Goal: Register for event/course

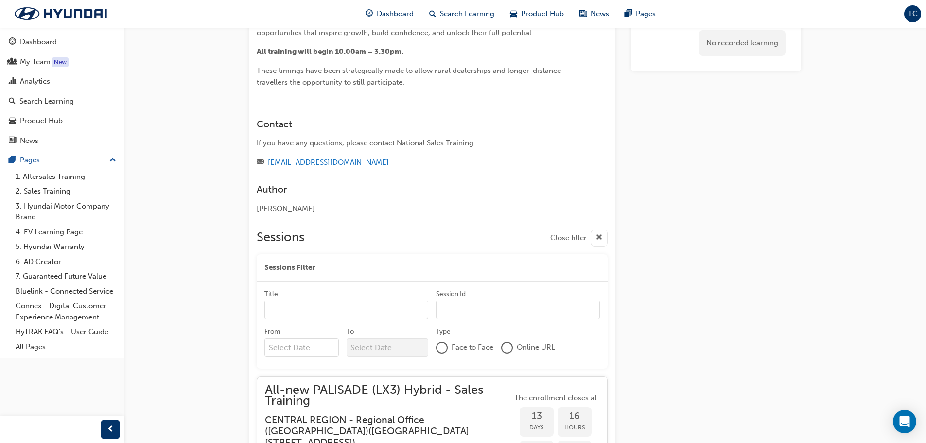
scroll to position [339, 0]
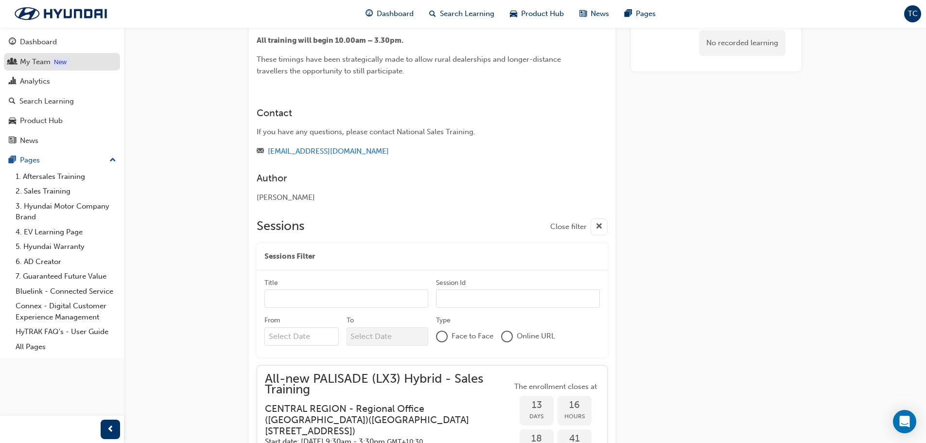
click at [43, 66] on div "My Team" at bounding box center [35, 61] width 31 height 11
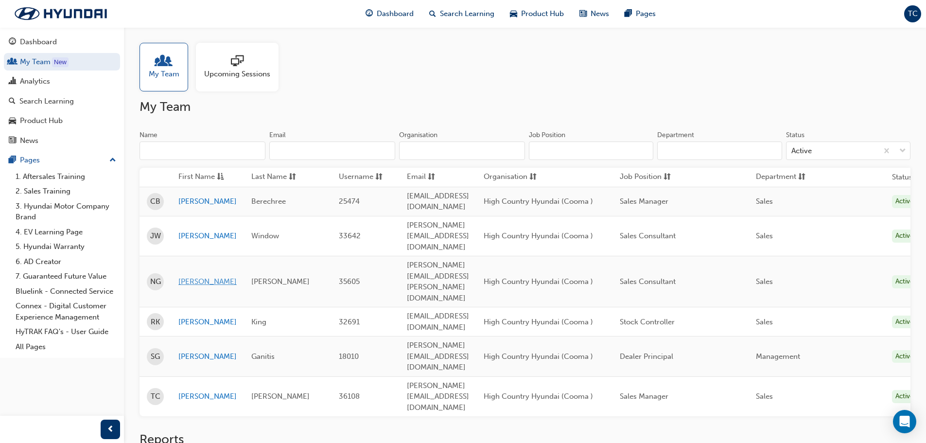
scroll to position [7, 0]
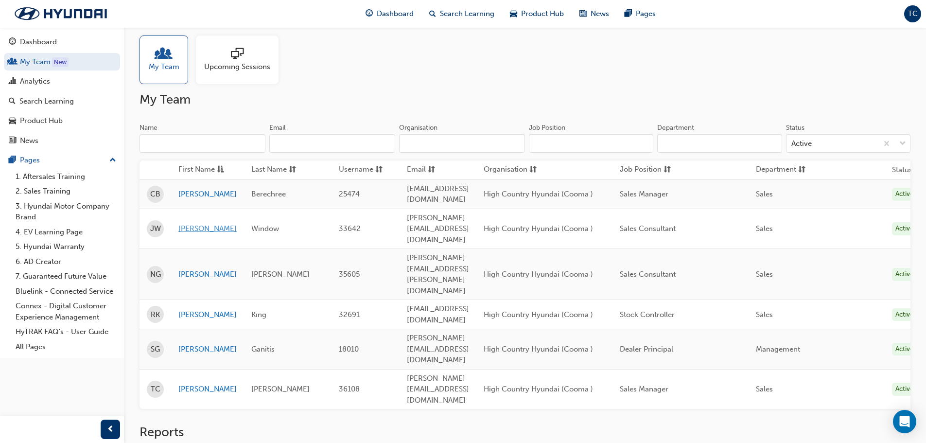
click at [195, 223] on link "[PERSON_NAME]" at bounding box center [207, 228] width 58 height 11
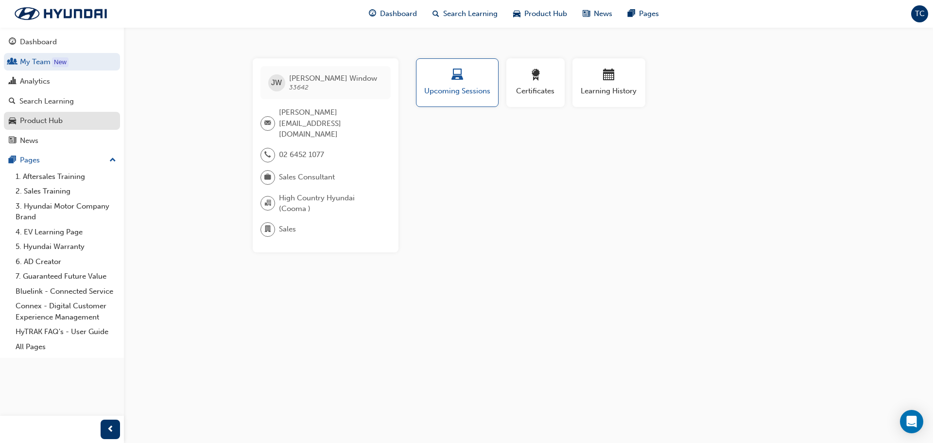
click at [69, 114] on link "Product Hub" at bounding box center [62, 121] width 116 height 18
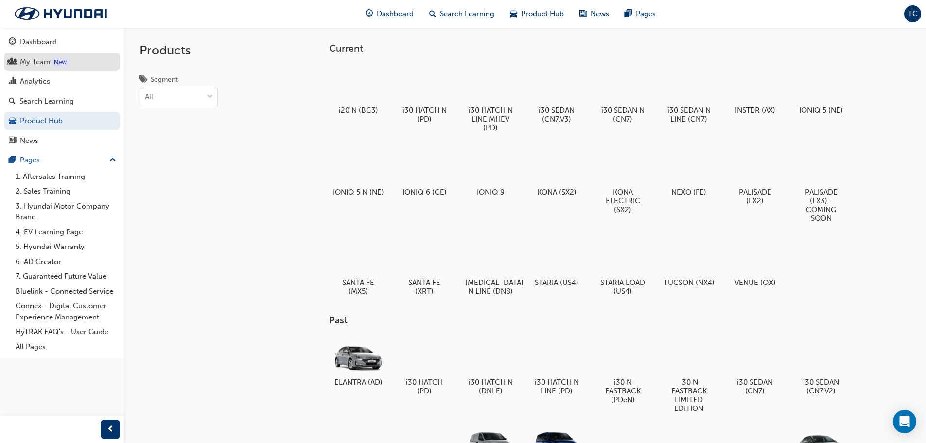
click at [47, 56] on div "My Team" at bounding box center [62, 62] width 106 height 12
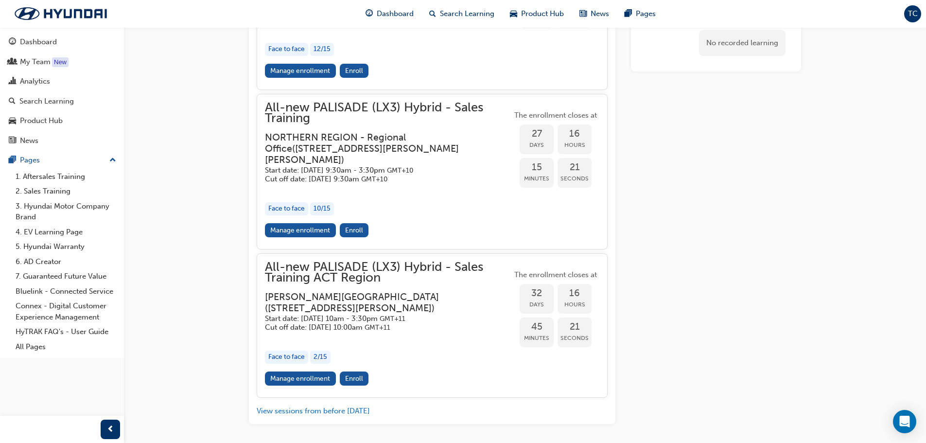
scroll to position [2248, 0]
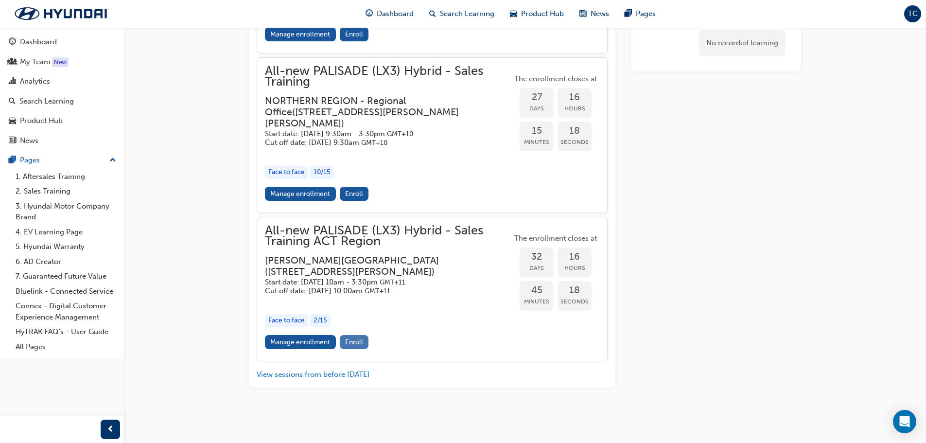
click at [357, 346] on span "Enroll" at bounding box center [354, 342] width 18 height 8
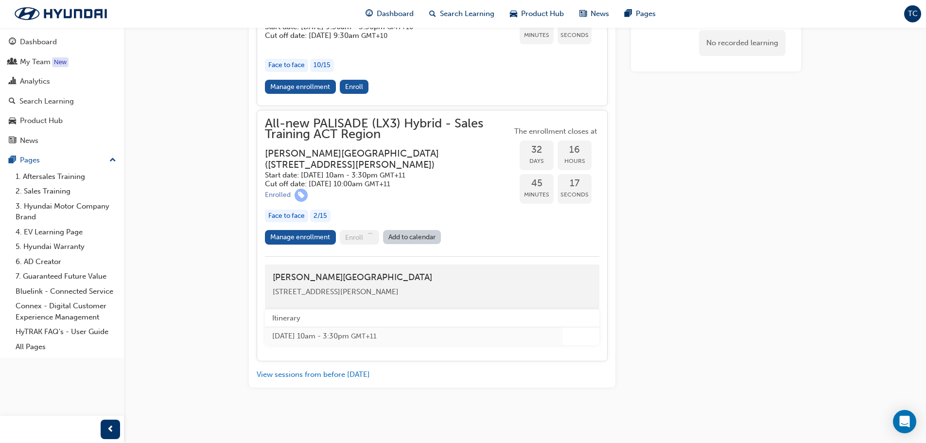
scroll to position [2392, 0]
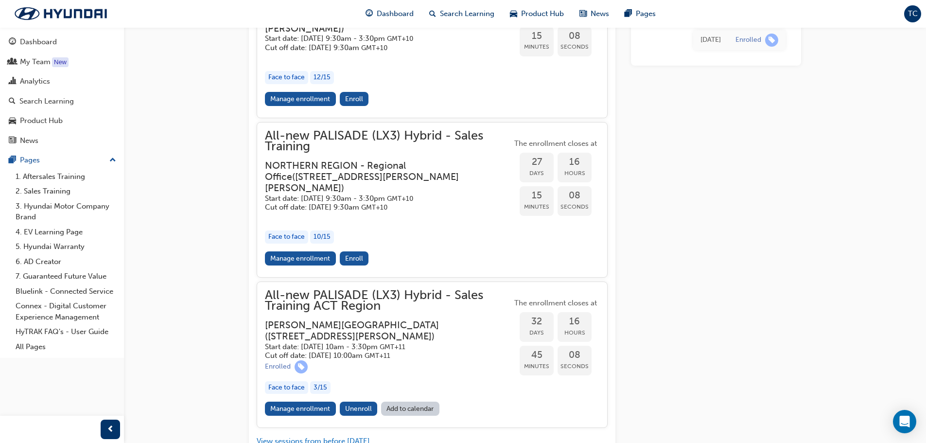
scroll to position [2287, 0]
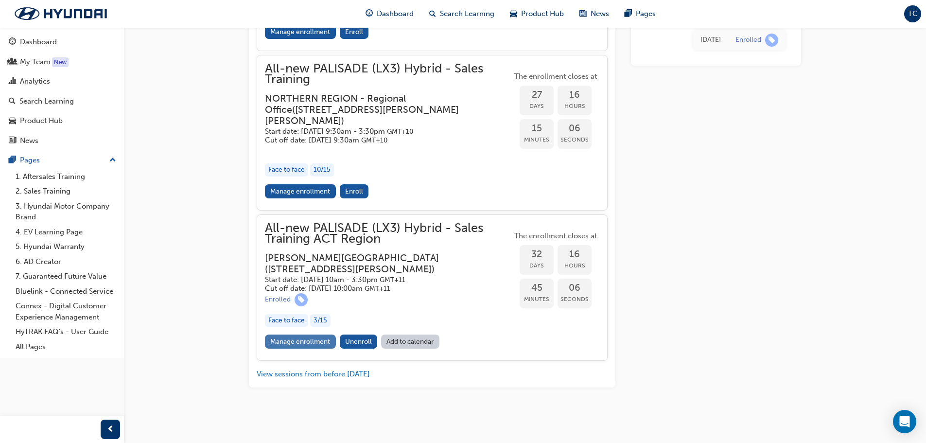
click at [294, 342] on link "Manage enrollment" at bounding box center [300, 341] width 71 height 14
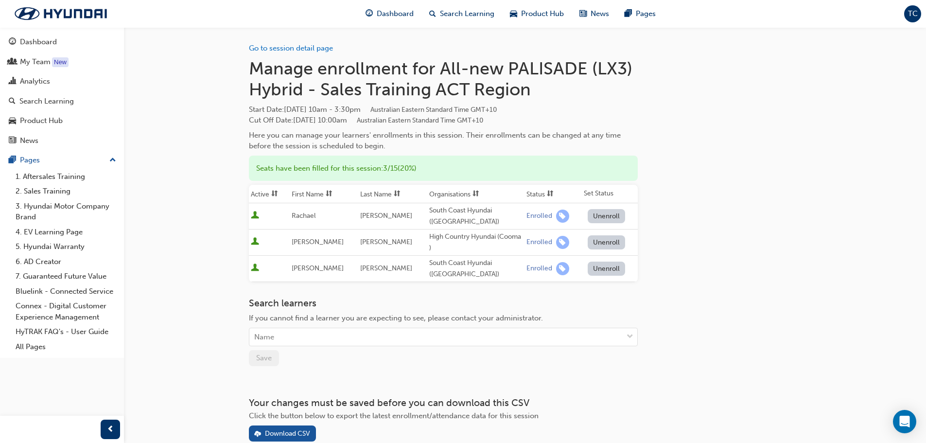
click at [604, 241] on button "Unenroll" at bounding box center [607, 242] width 38 height 14
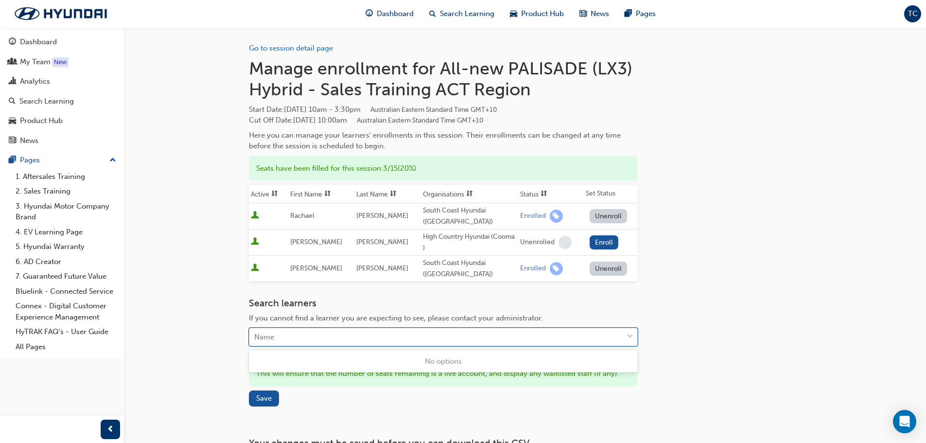
click at [299, 340] on div "Name" at bounding box center [435, 337] width 373 height 17
type input "Jess"
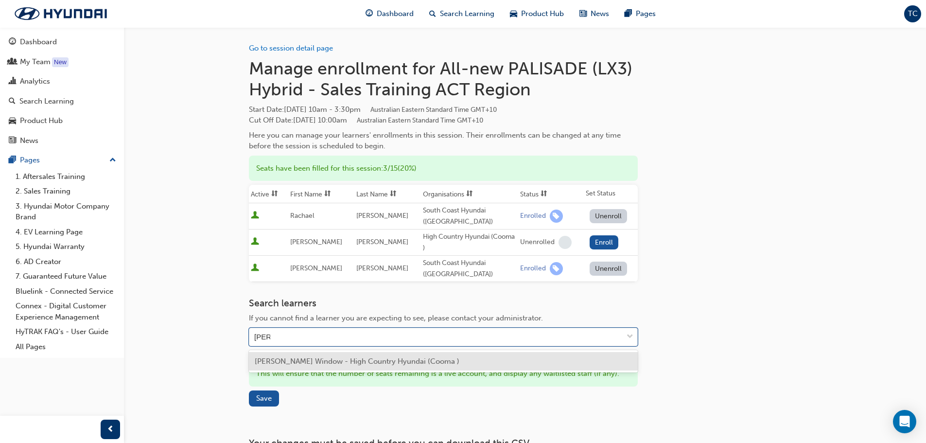
click at [321, 356] on div "Jessie Window - High Country Hyundai (Cooma )" at bounding box center [443, 361] width 389 height 19
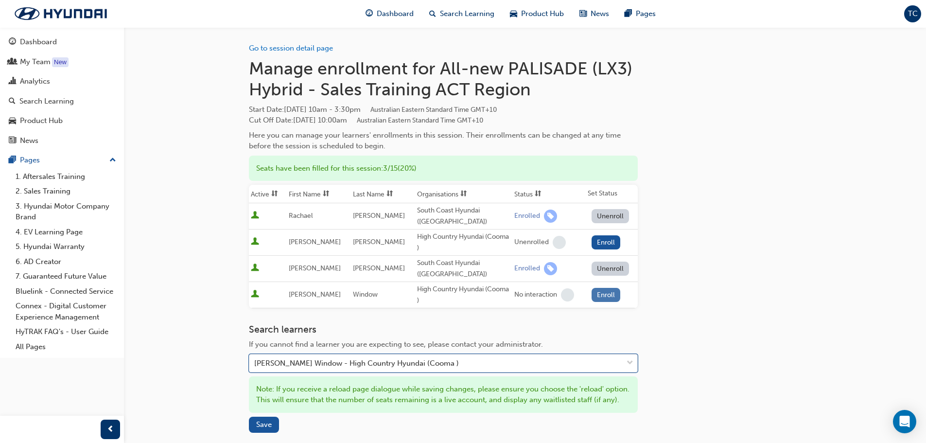
click at [602, 295] on button "Enroll" at bounding box center [605, 295] width 29 height 14
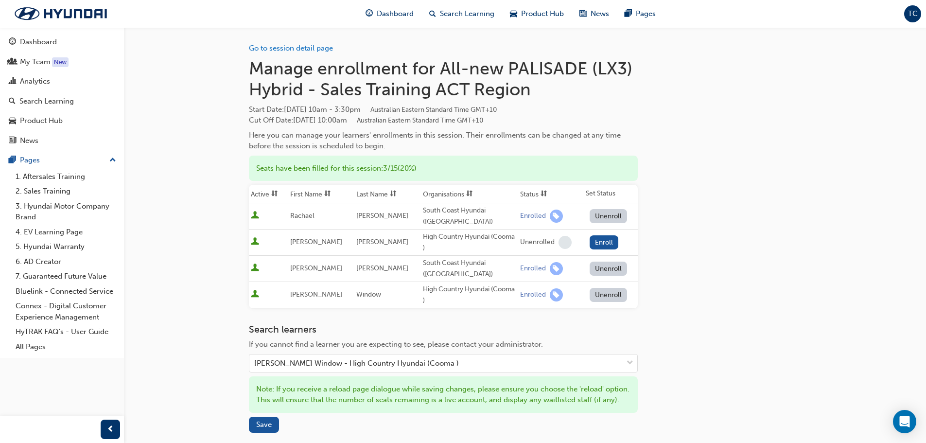
click at [725, 292] on div "Go to session detail page Manage enrollment for All-new PALISADE (LX3) Hybrid -…" at bounding box center [525, 267] width 552 height 481
click at [187, 60] on div "Go to session detail page Manage enrollment for All-new PALISADE (LX3) Hybrid -…" at bounding box center [463, 281] width 926 height 563
click at [269, 46] on link "Go to session detail page" at bounding box center [291, 48] width 84 height 9
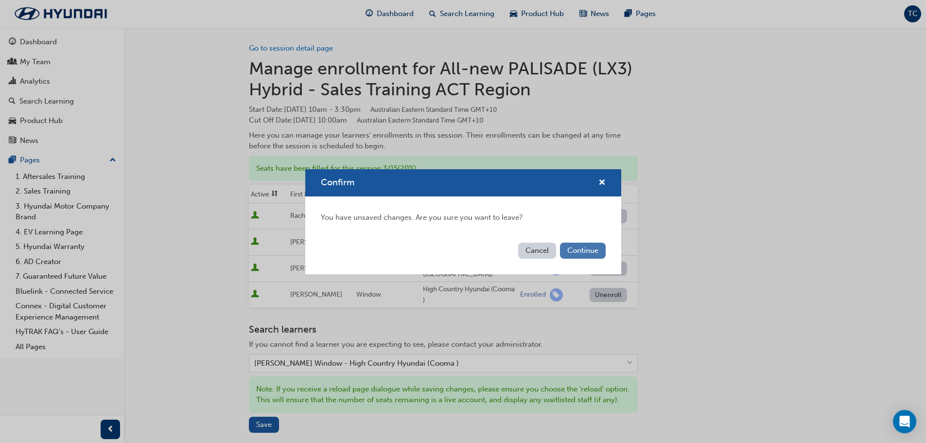
click at [580, 253] on button "Continue" at bounding box center [583, 251] width 46 height 16
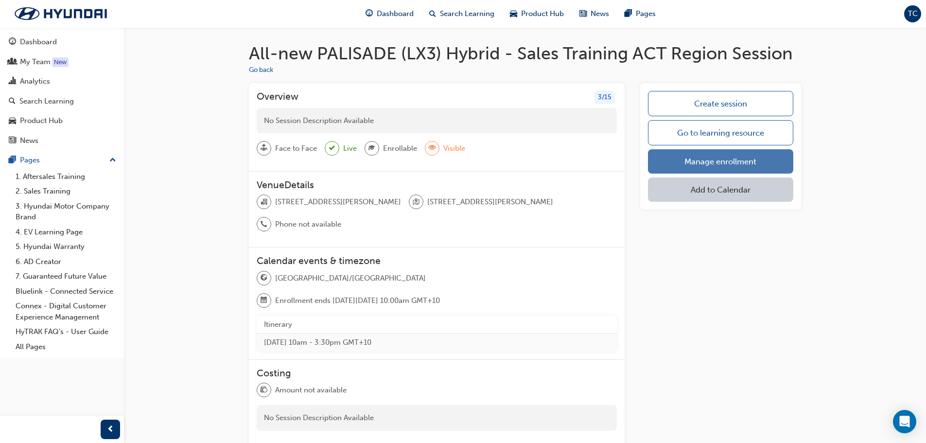
click at [702, 163] on link "Manage enrollment" at bounding box center [720, 161] width 145 height 24
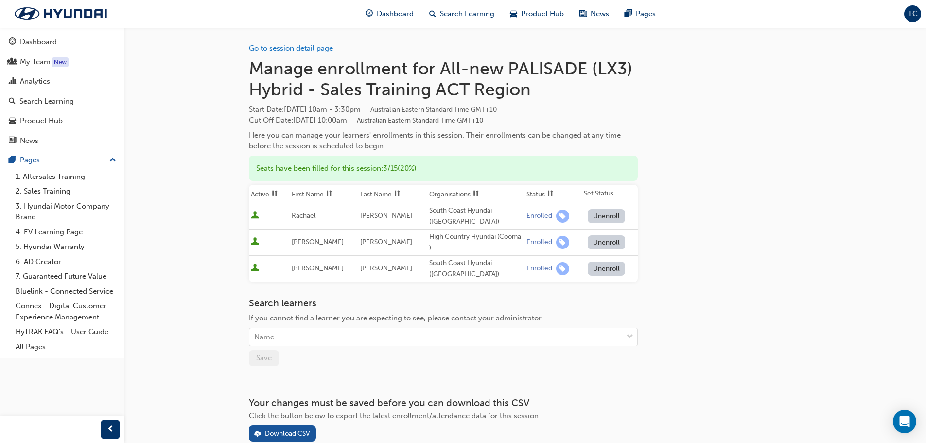
click at [590, 237] on button "Unenroll" at bounding box center [607, 242] width 38 height 14
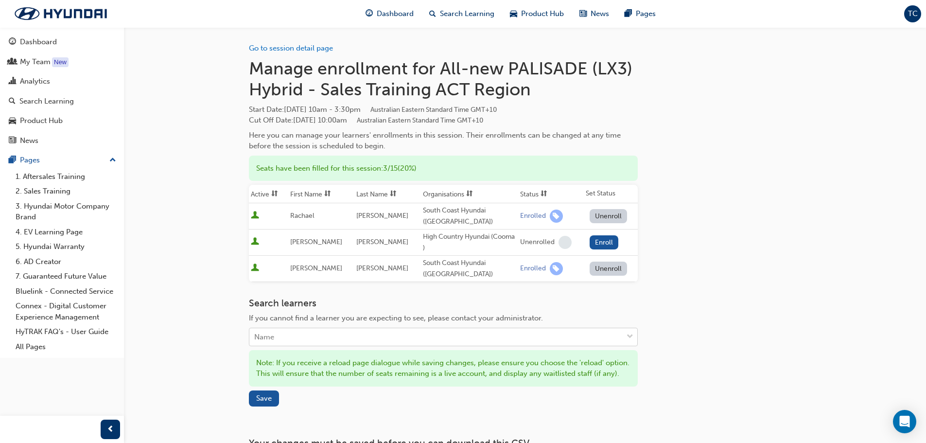
click at [295, 339] on div "Name" at bounding box center [435, 337] width 373 height 17
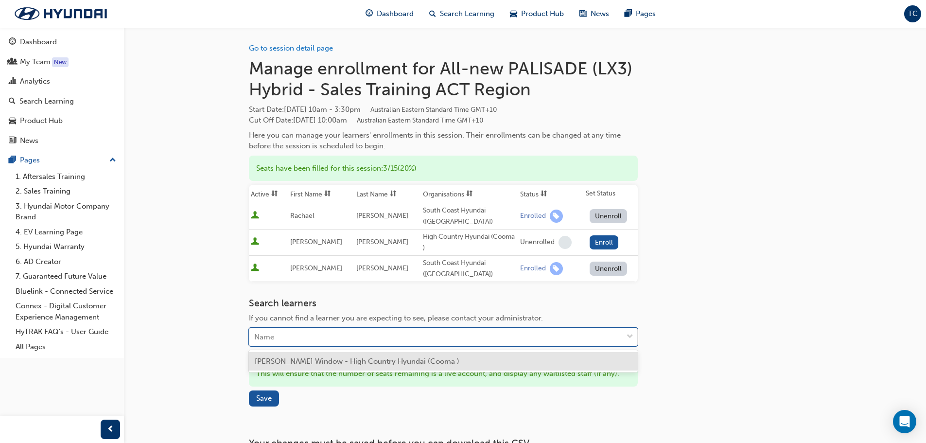
click at [300, 368] on div "Jessie Window - High Country Hyundai (Cooma )" at bounding box center [443, 361] width 389 height 19
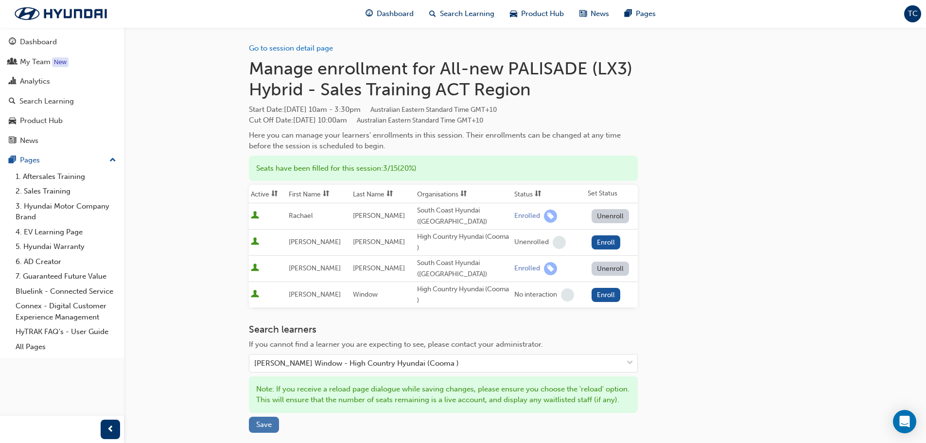
click at [273, 431] on button "Save" at bounding box center [264, 424] width 30 height 16
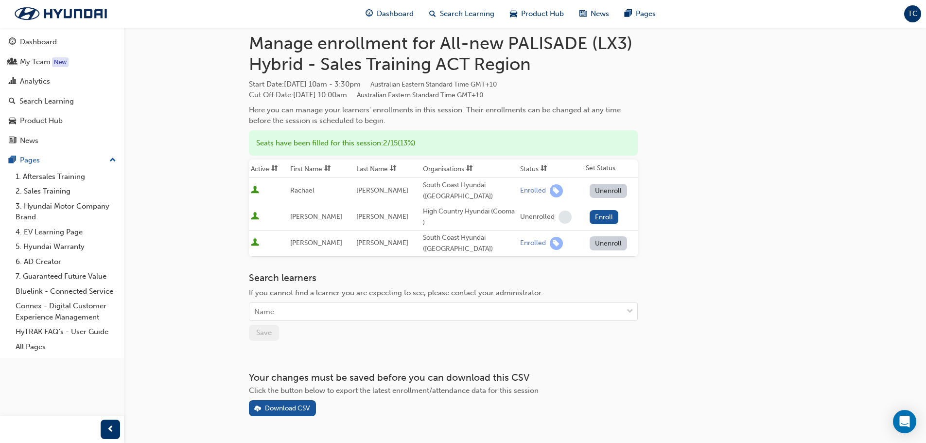
scroll to position [25, 0]
click at [296, 307] on div "Name" at bounding box center [435, 312] width 373 height 17
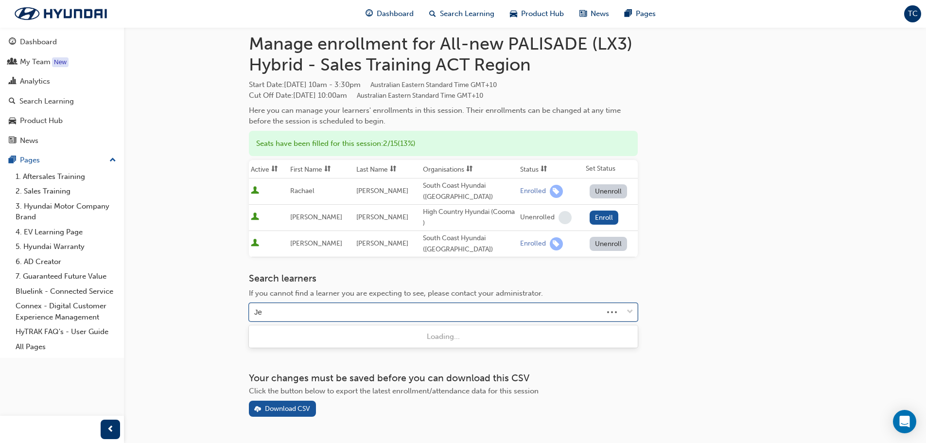
type input "Jes"
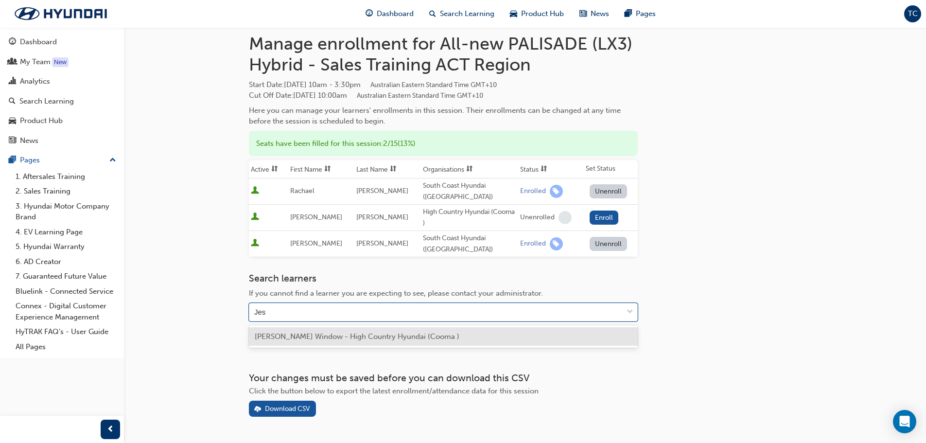
click at [302, 333] on span "[PERSON_NAME] Window - High Country Hyundai (Cooma )" at bounding box center [357, 336] width 205 height 9
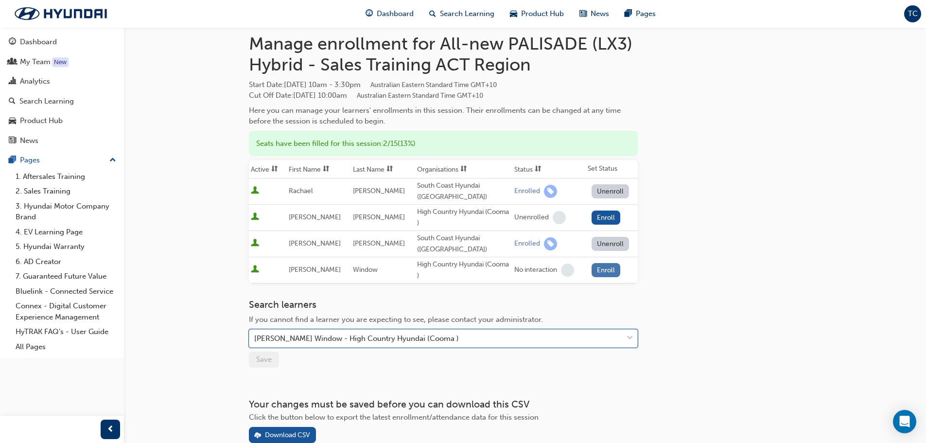
click at [604, 269] on button "Enroll" at bounding box center [605, 270] width 29 height 14
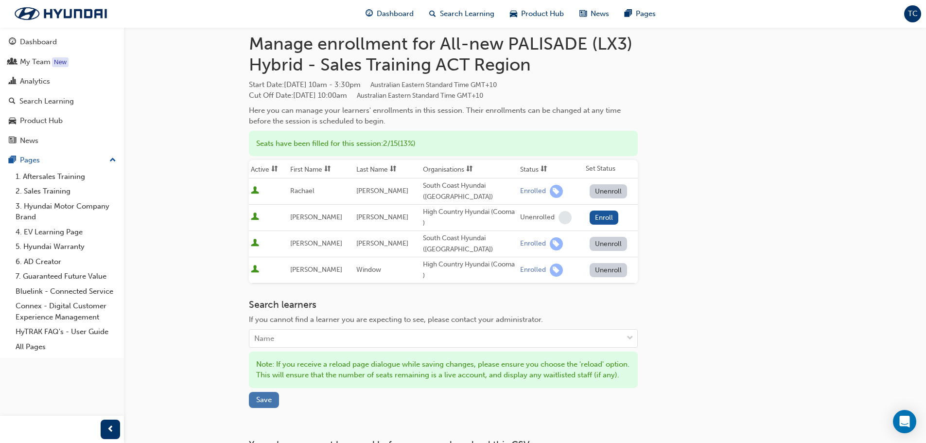
click at [268, 404] on span "Save" at bounding box center [264, 399] width 16 height 9
